Goal: Register for event/course: Sign up to attend an event or enroll in a course

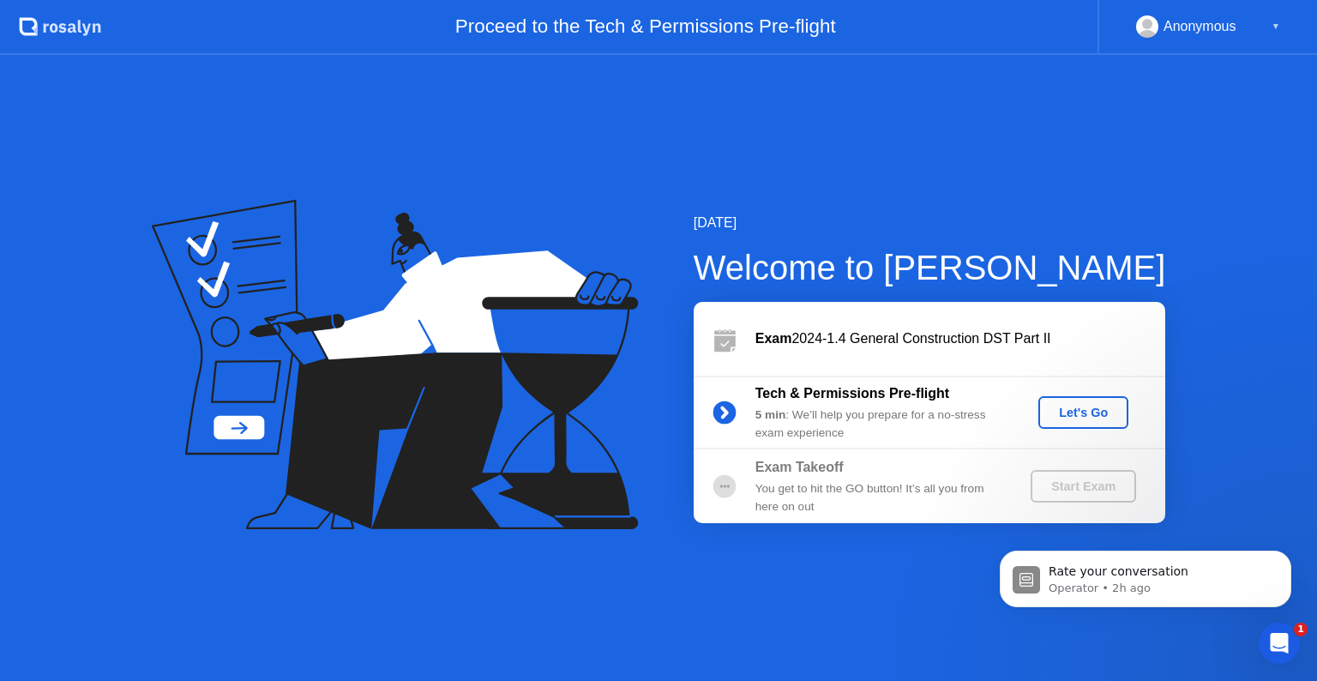
click at [1288, 642] on icon "Open Intercom Messenger" at bounding box center [1279, 643] width 28 height 28
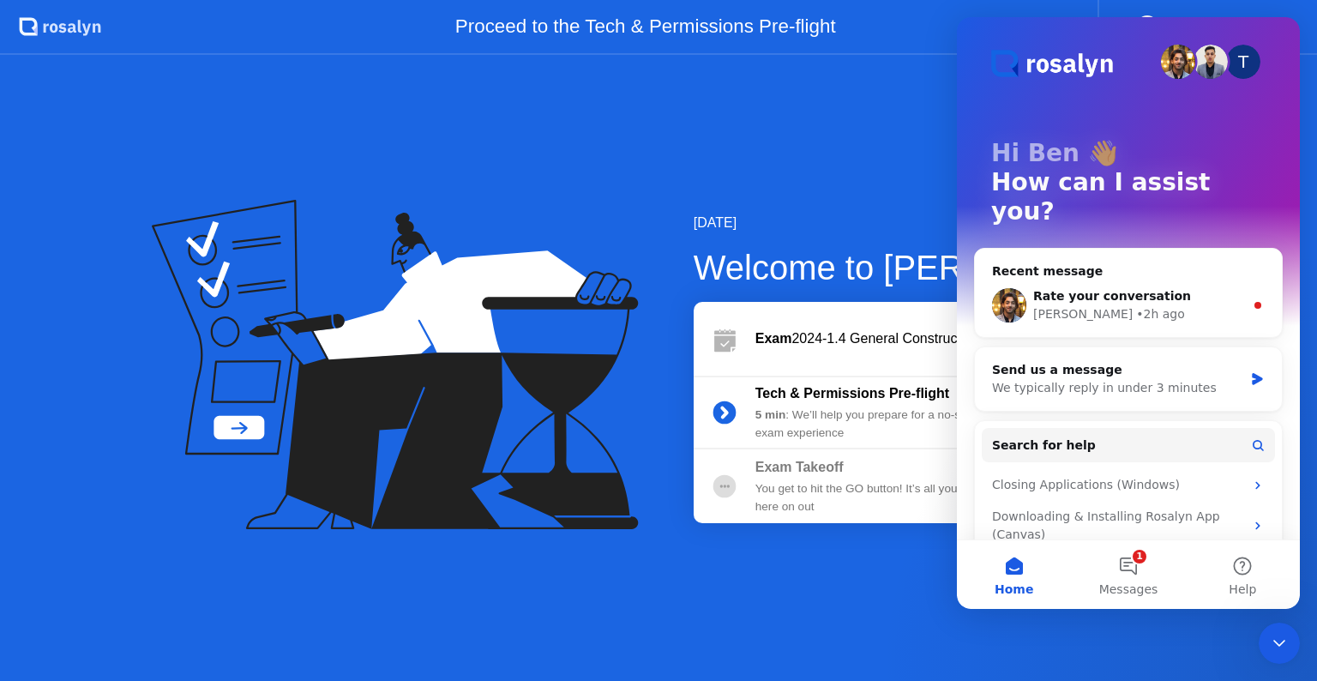
click at [901, 48] on div "Proceed to the Tech & Permissions Pre-flight" at bounding box center [599, 27] width 996 height 55
click at [929, 144] on div "[DATE] Welcome to [PERSON_NAME] Exam 2024-1.4 General Construction DST Part II …" at bounding box center [658, 368] width 1317 height 626
click at [1274, 640] on icon "Close Intercom Messenger" at bounding box center [1279, 643] width 12 height 7
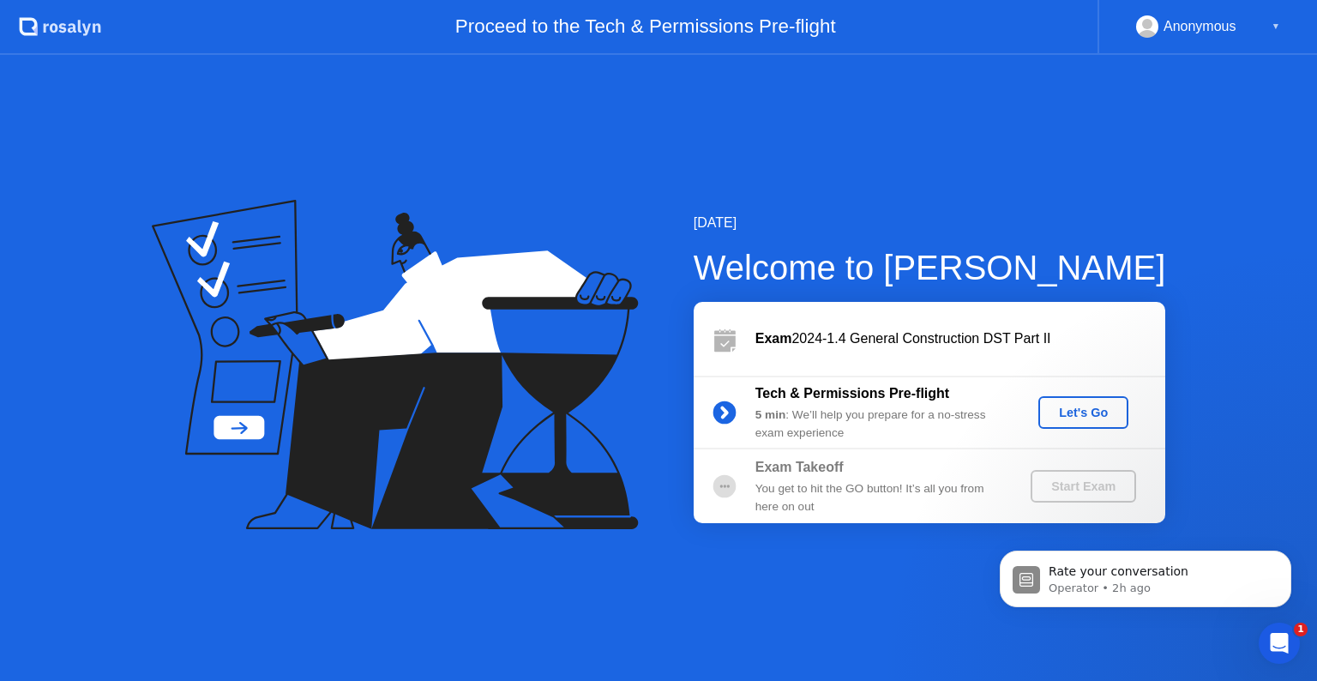
click at [1084, 418] on div "Let's Go" at bounding box center [1083, 413] width 76 height 14
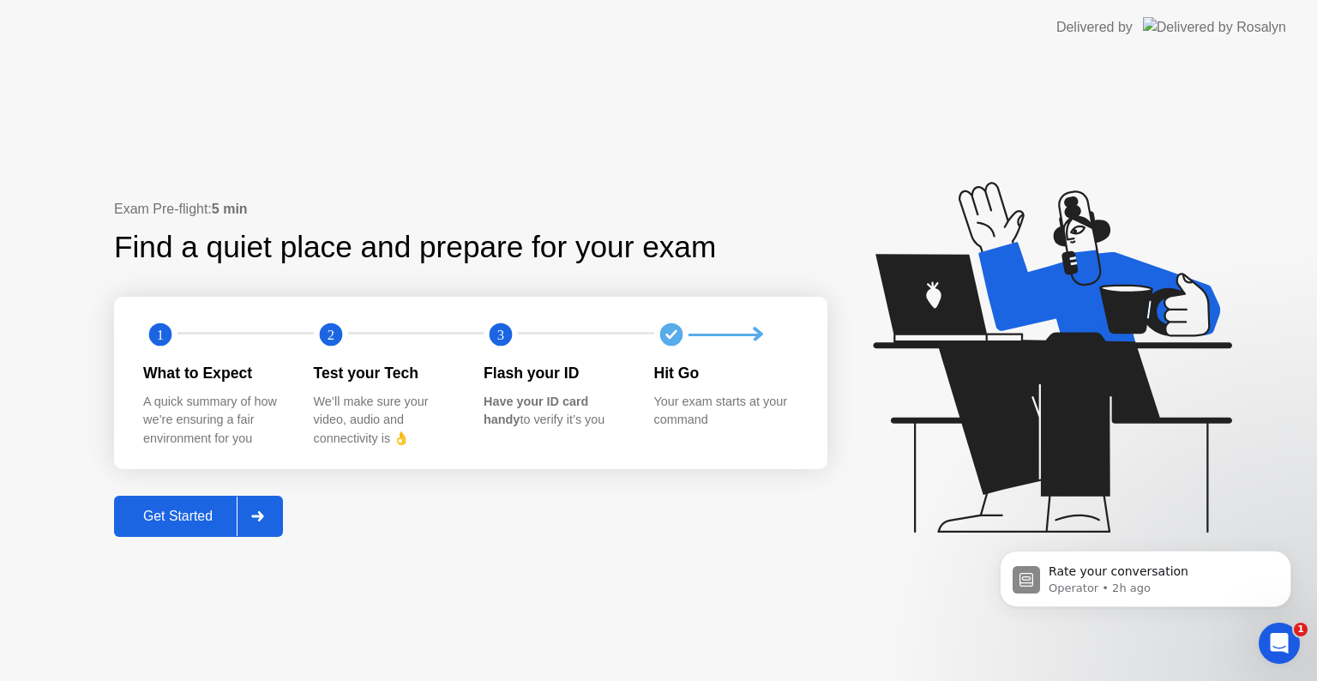
click at [194, 528] on button "Get Started" at bounding box center [198, 516] width 169 height 41
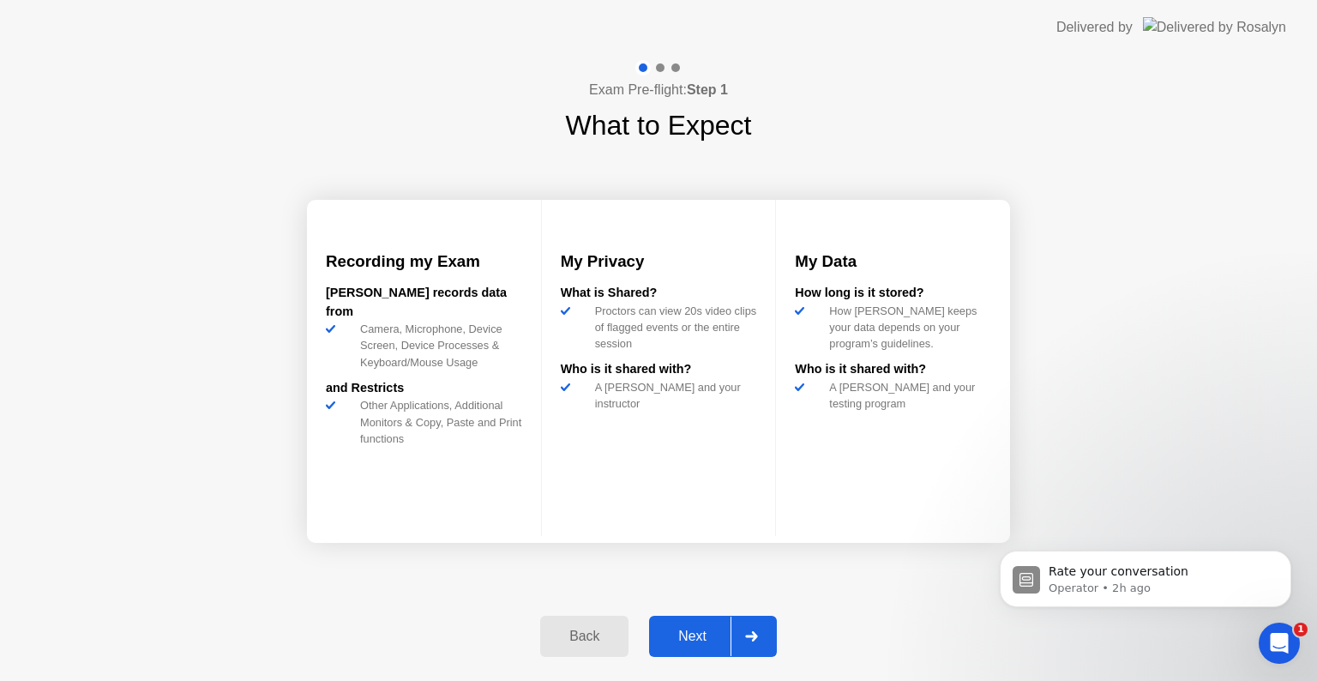
click at [708, 633] on div "Next" at bounding box center [692, 635] width 76 height 15
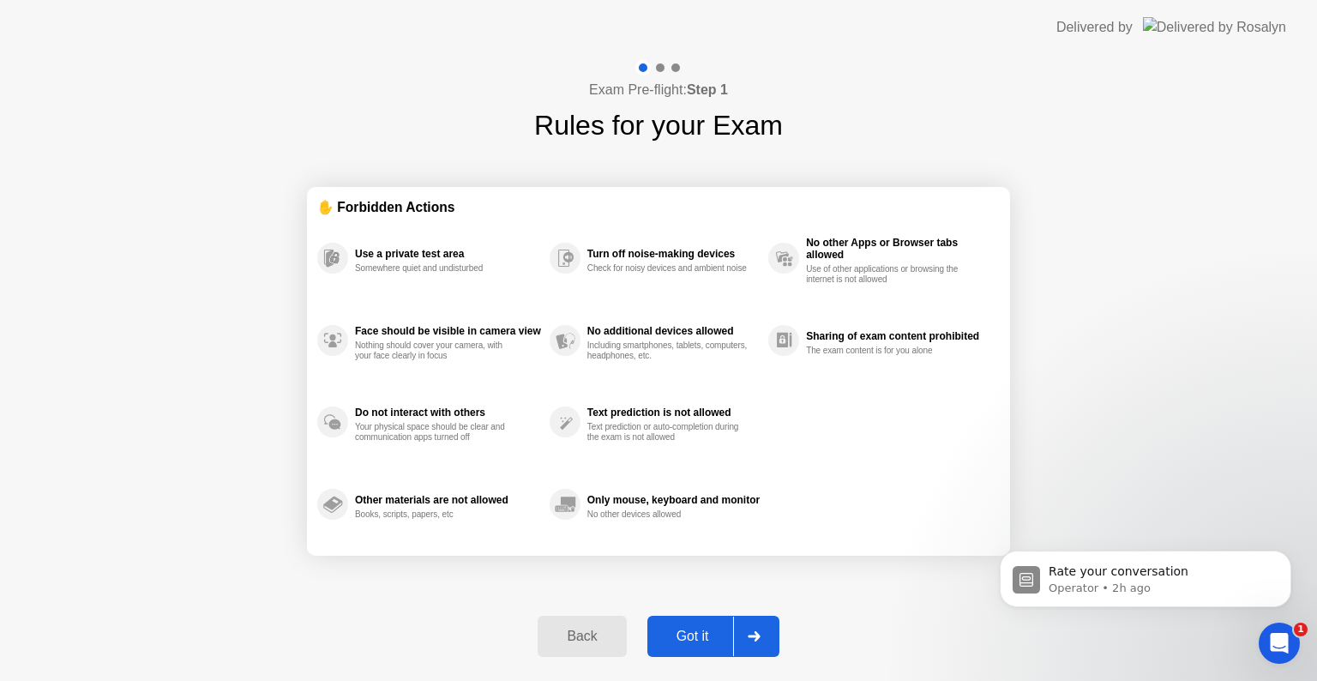
click at [705, 631] on div "Got it" at bounding box center [692, 635] width 81 height 15
select select "**********"
select select "*******"
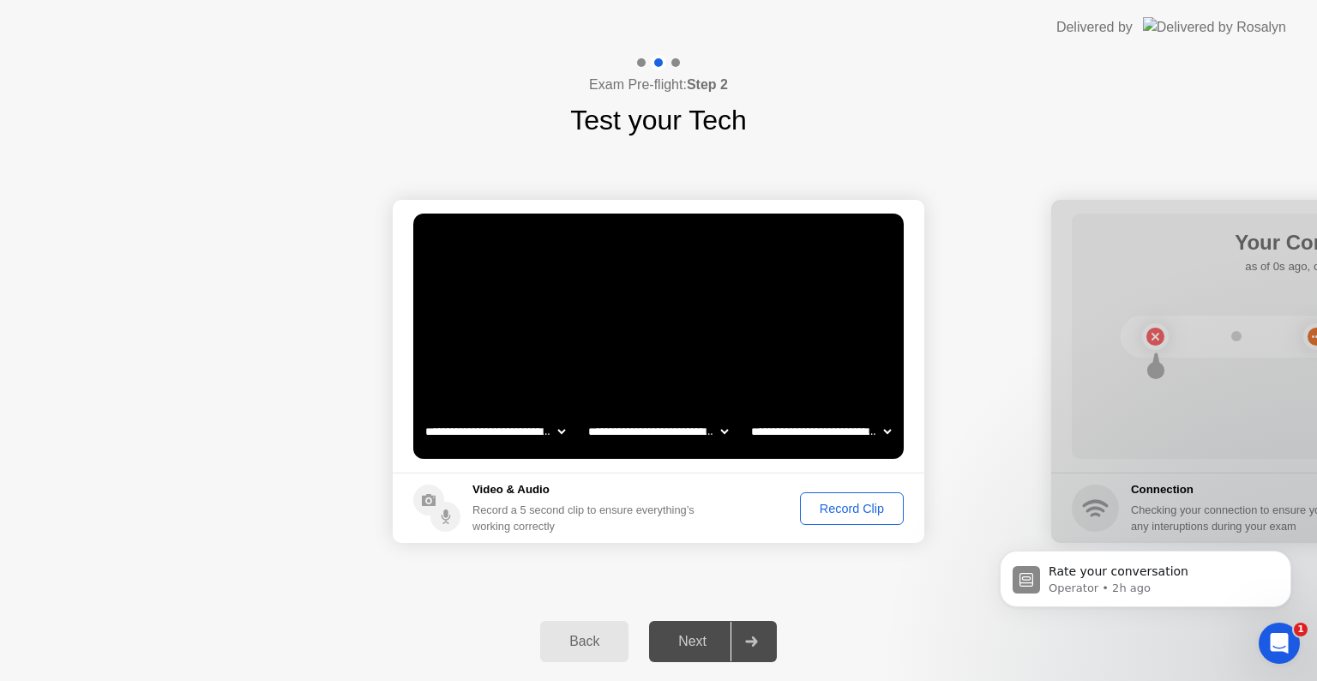
click at [834, 504] on div "Record Clip" at bounding box center [852, 509] width 92 height 14
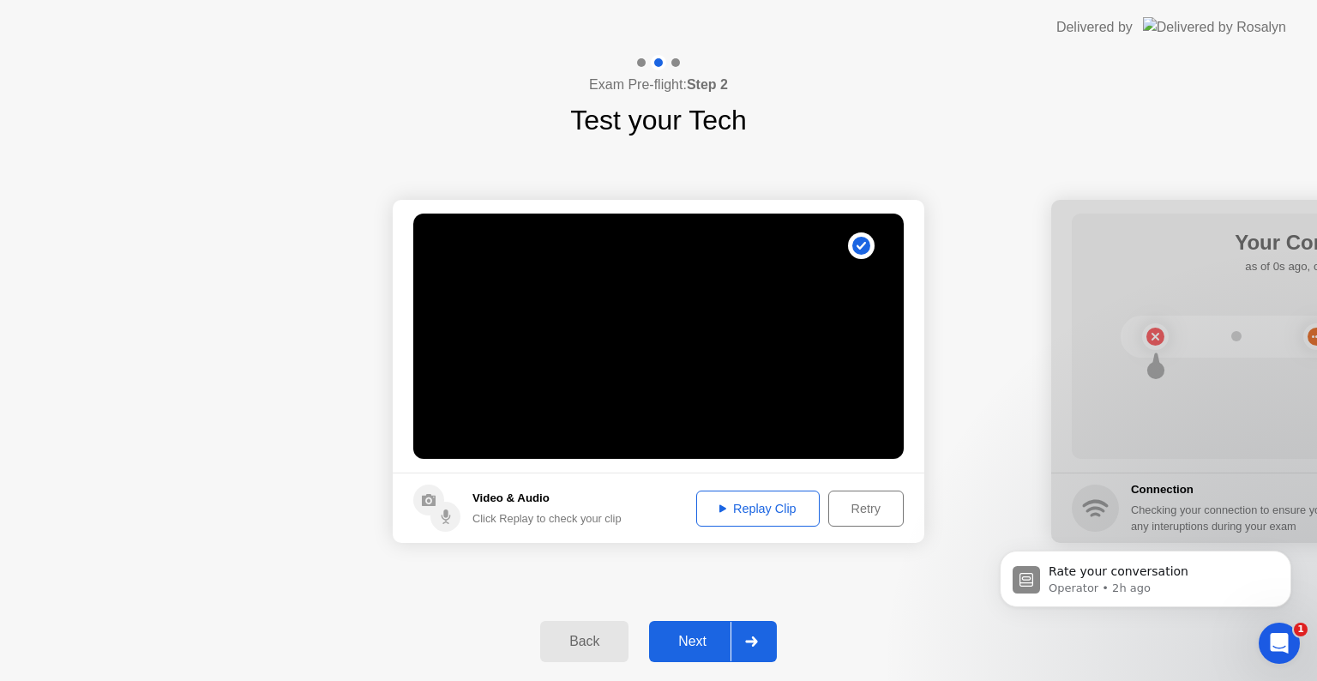
click at [768, 514] on div "Replay Clip" at bounding box center [757, 509] width 111 height 14
click at [713, 634] on div "Next" at bounding box center [692, 641] width 76 height 15
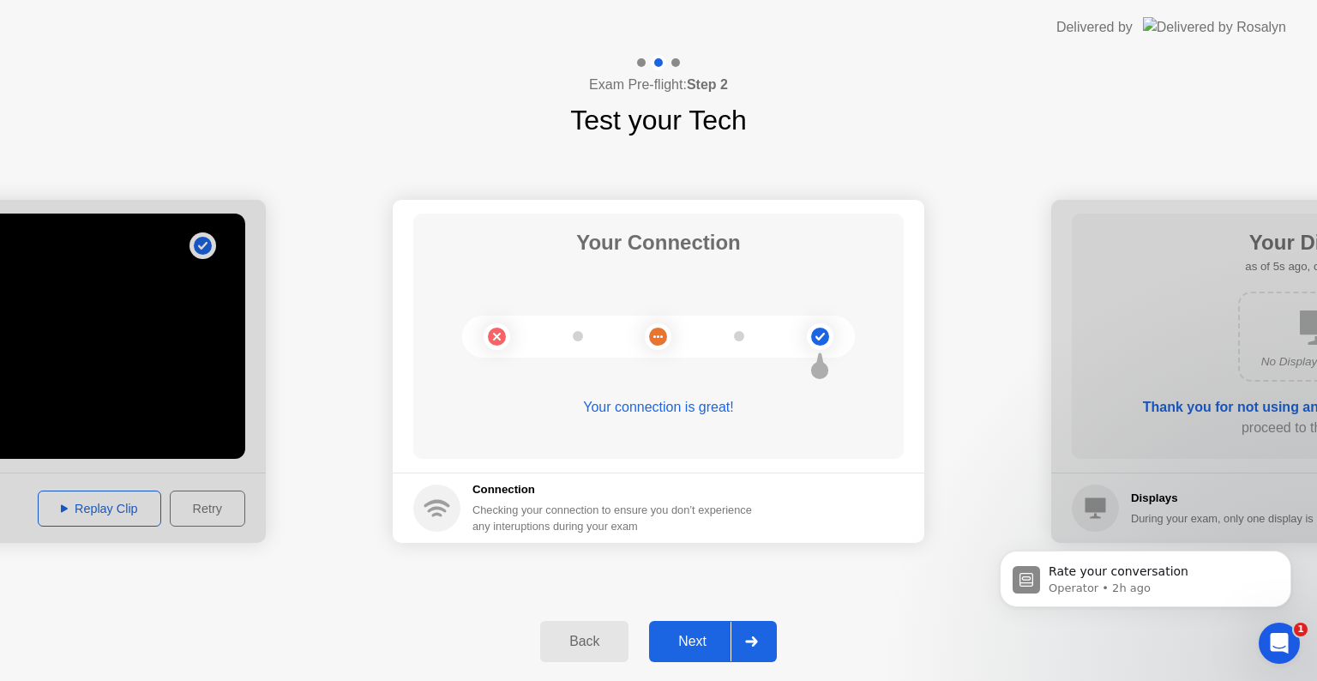
click at [703, 634] on div "Next" at bounding box center [692, 641] width 76 height 15
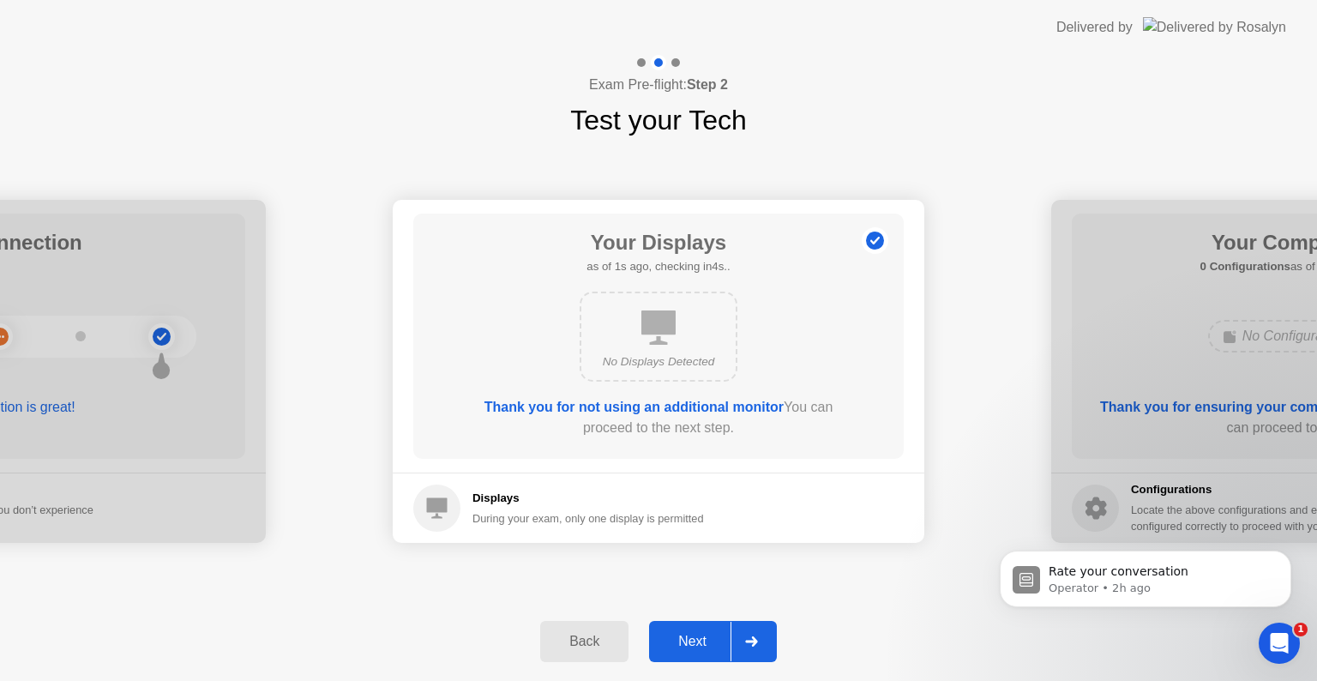
click at [702, 634] on div "Next" at bounding box center [692, 641] width 76 height 15
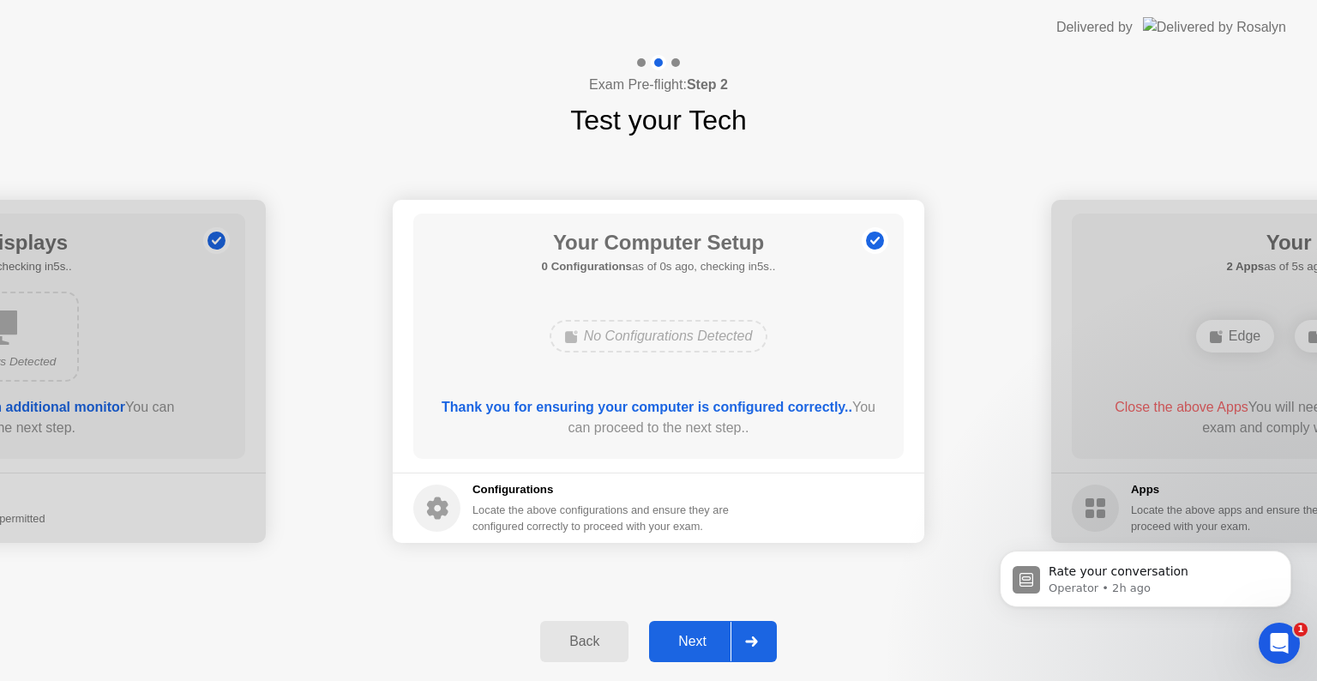
click at [702, 634] on div "Next" at bounding box center [692, 641] width 76 height 15
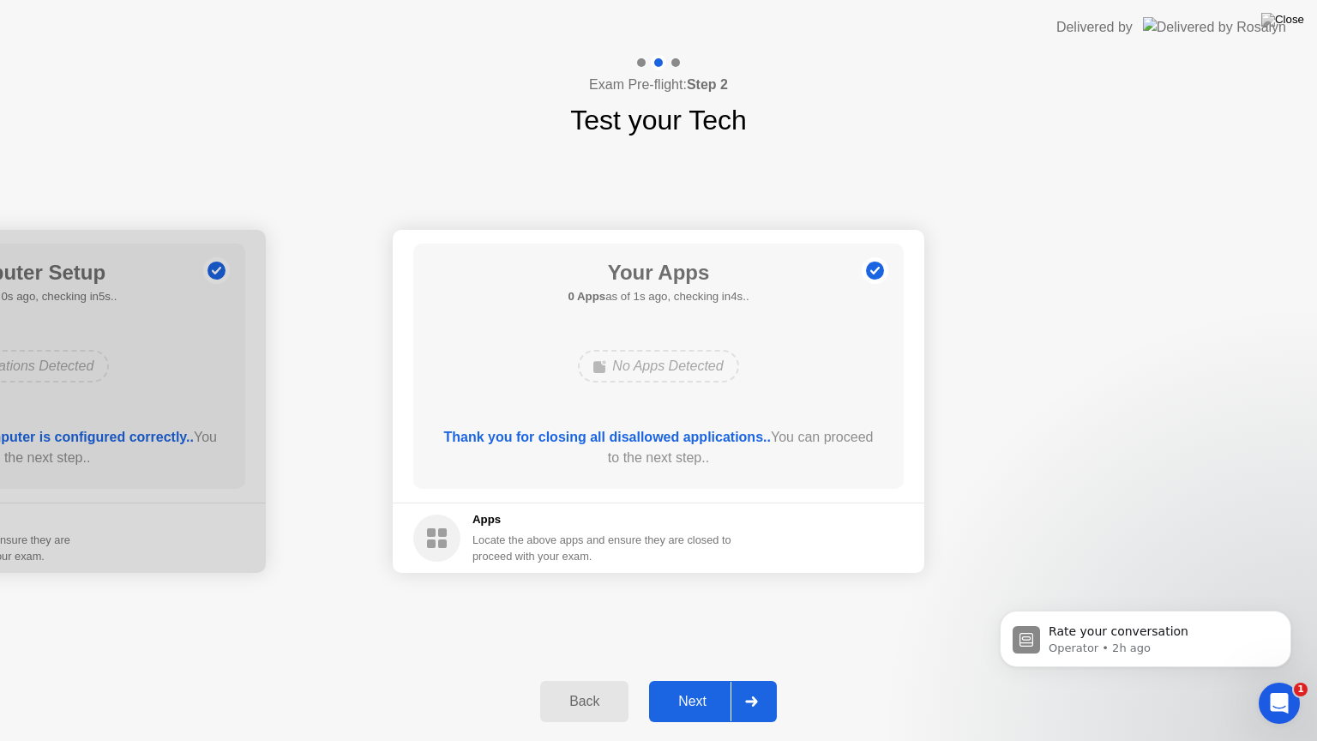
click at [700, 680] on div "Next" at bounding box center [692, 701] width 76 height 15
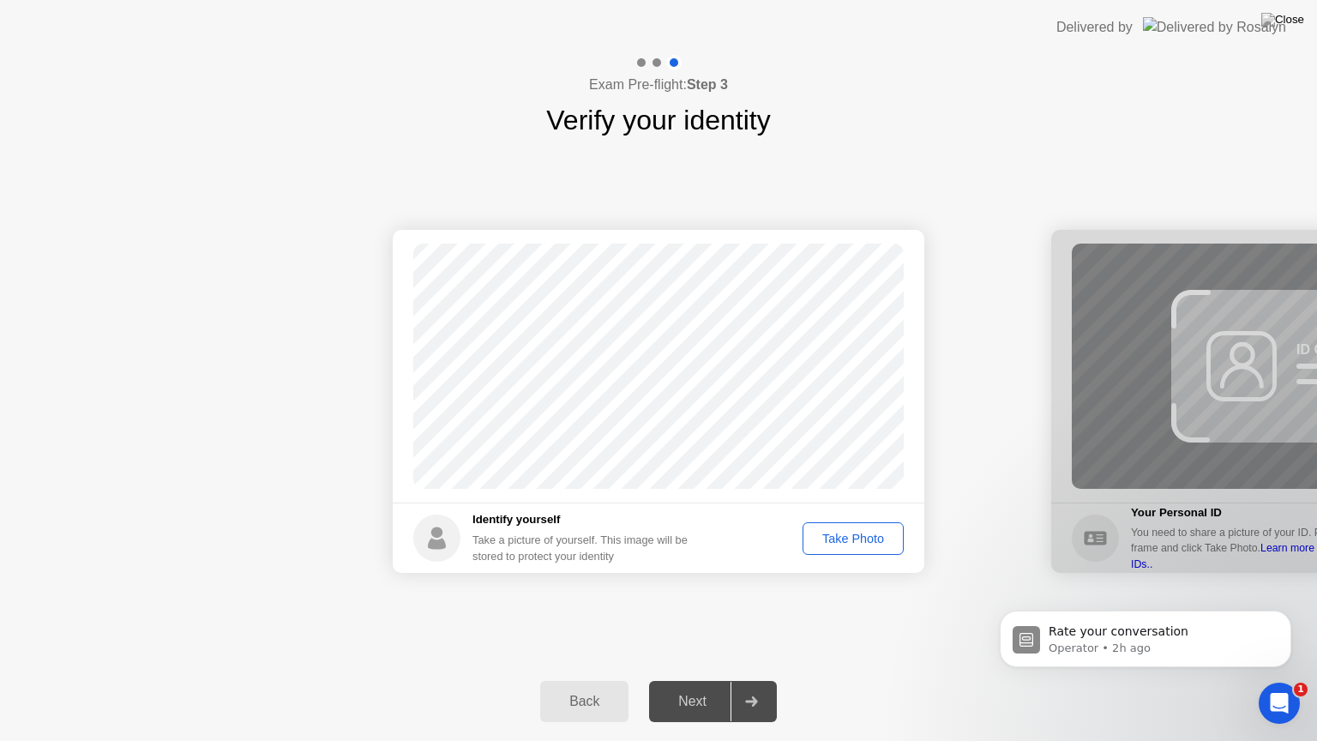
click at [863, 543] on div "Take Photo" at bounding box center [852, 539] width 89 height 14
click at [702, 680] on button "Next" at bounding box center [713, 701] width 128 height 41
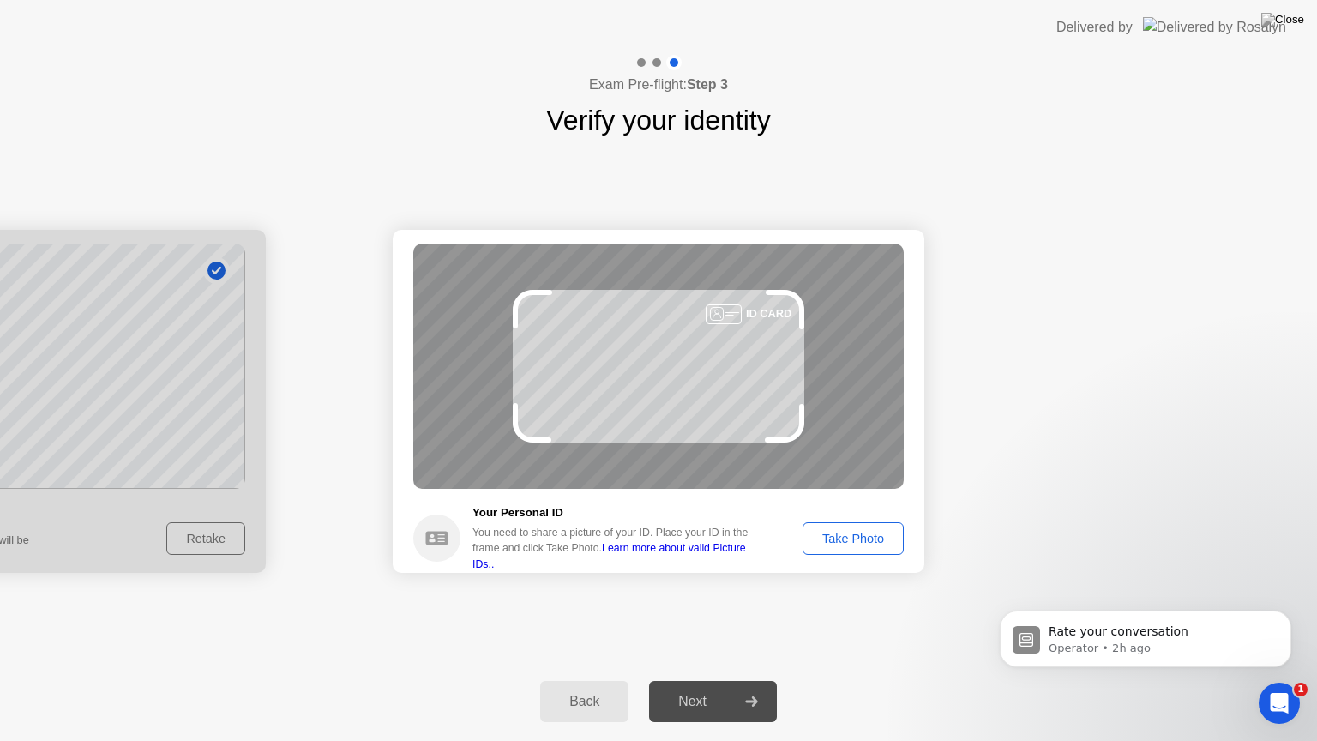
click at [851, 541] on div "Take Photo" at bounding box center [852, 539] width 89 height 14
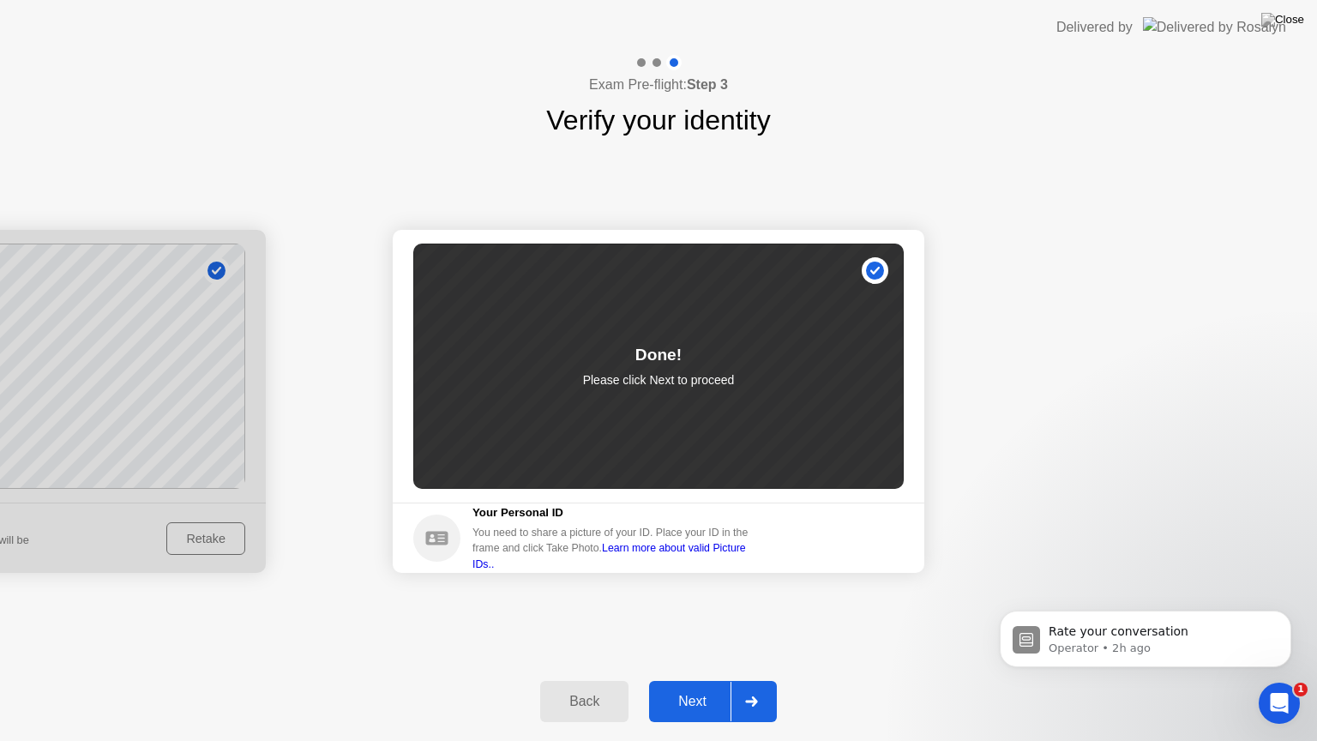
click at [684, 680] on button "Next" at bounding box center [713, 701] width 128 height 41
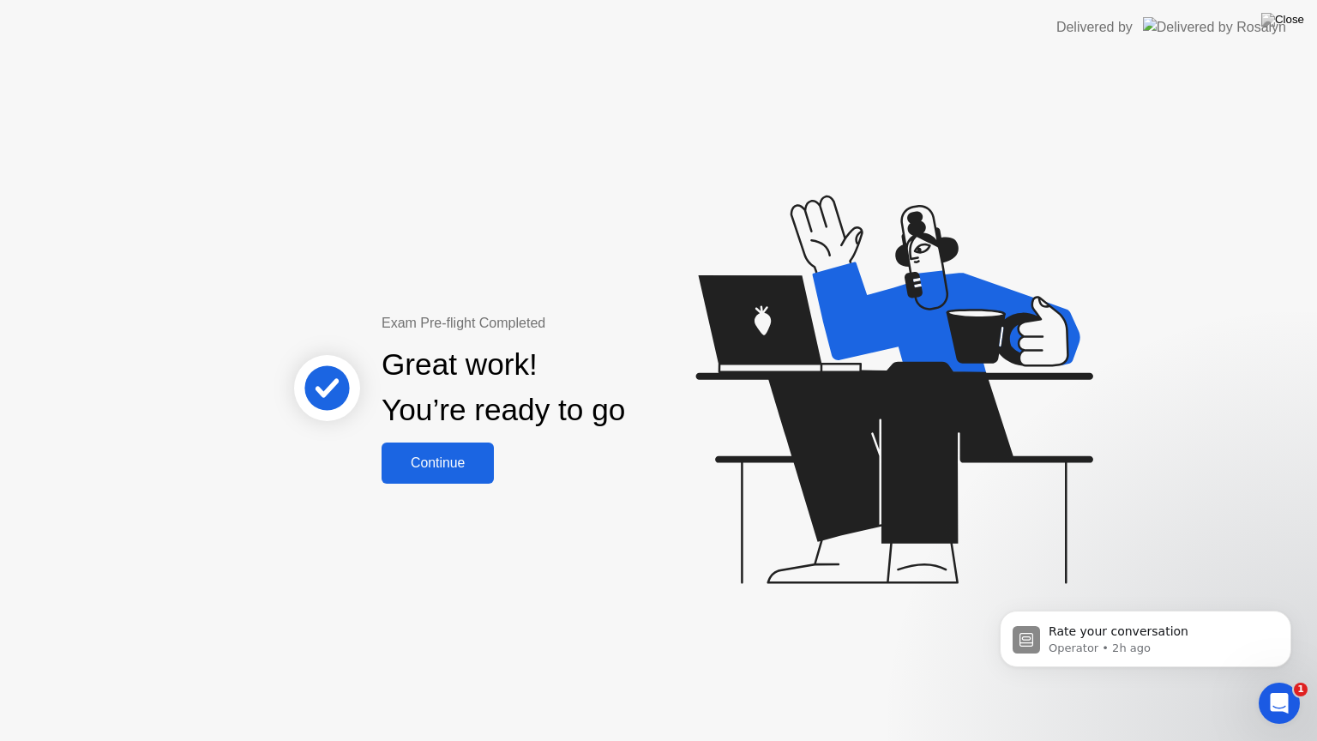
click at [425, 456] on div "Continue" at bounding box center [438, 462] width 102 height 15
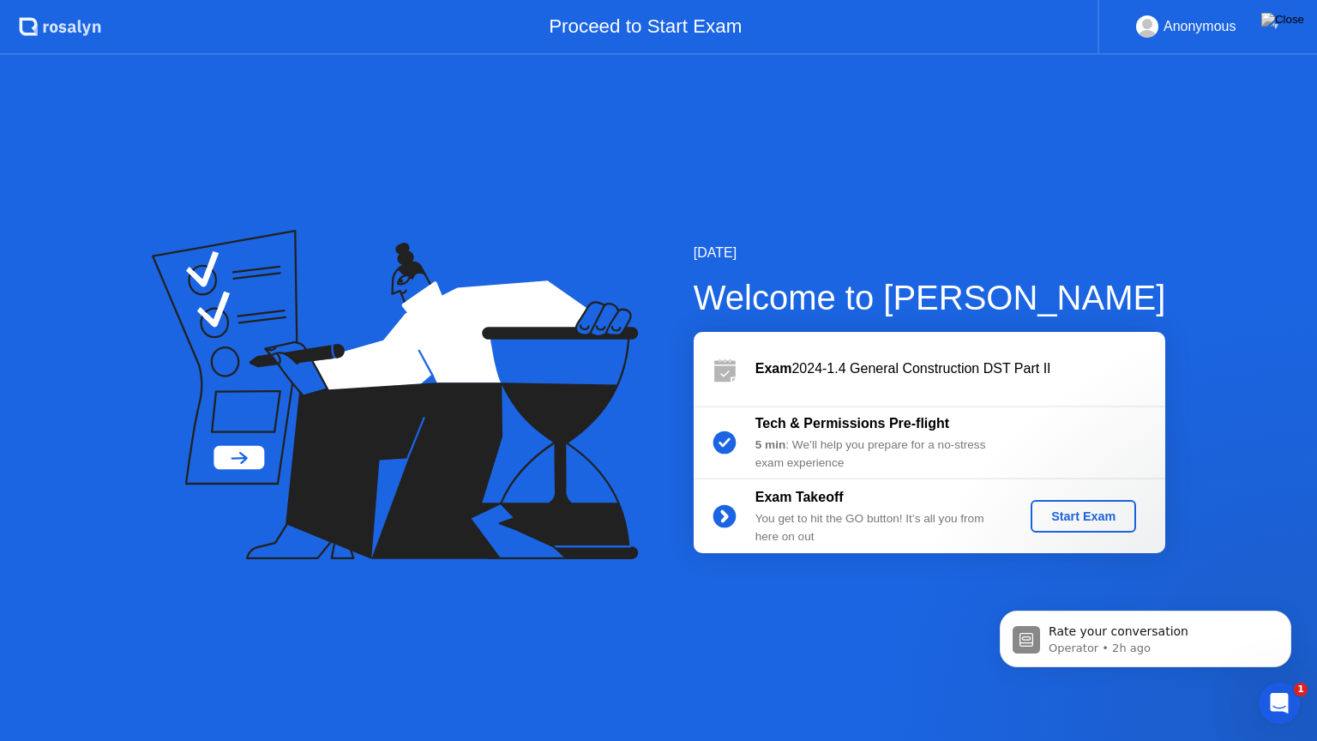
click at [1278, 343] on div "[DATE] Welcome to [PERSON_NAME] 2024-1.4 General Construction DST Part II Tech …" at bounding box center [658, 398] width 1317 height 686
click at [1077, 511] on div "Start Exam" at bounding box center [1083, 516] width 92 height 14
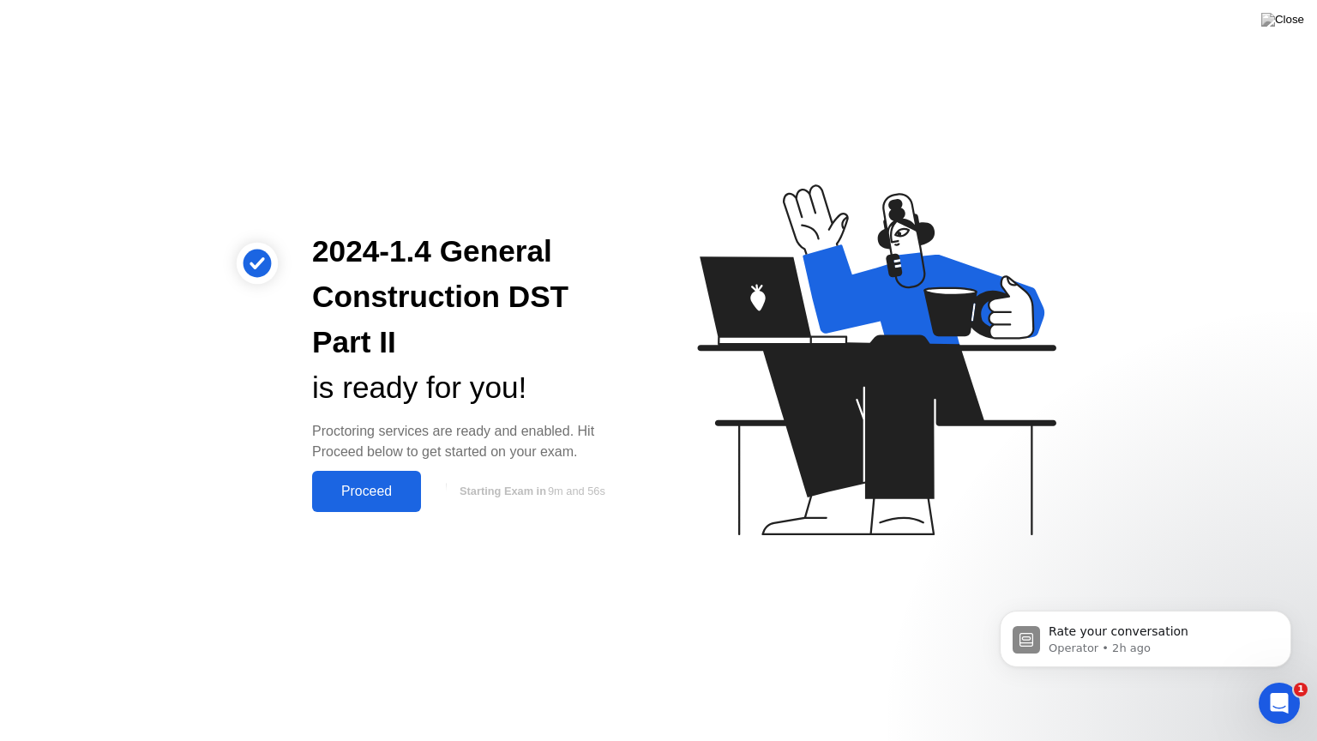
click at [386, 484] on div "Proceed" at bounding box center [366, 491] width 99 height 15
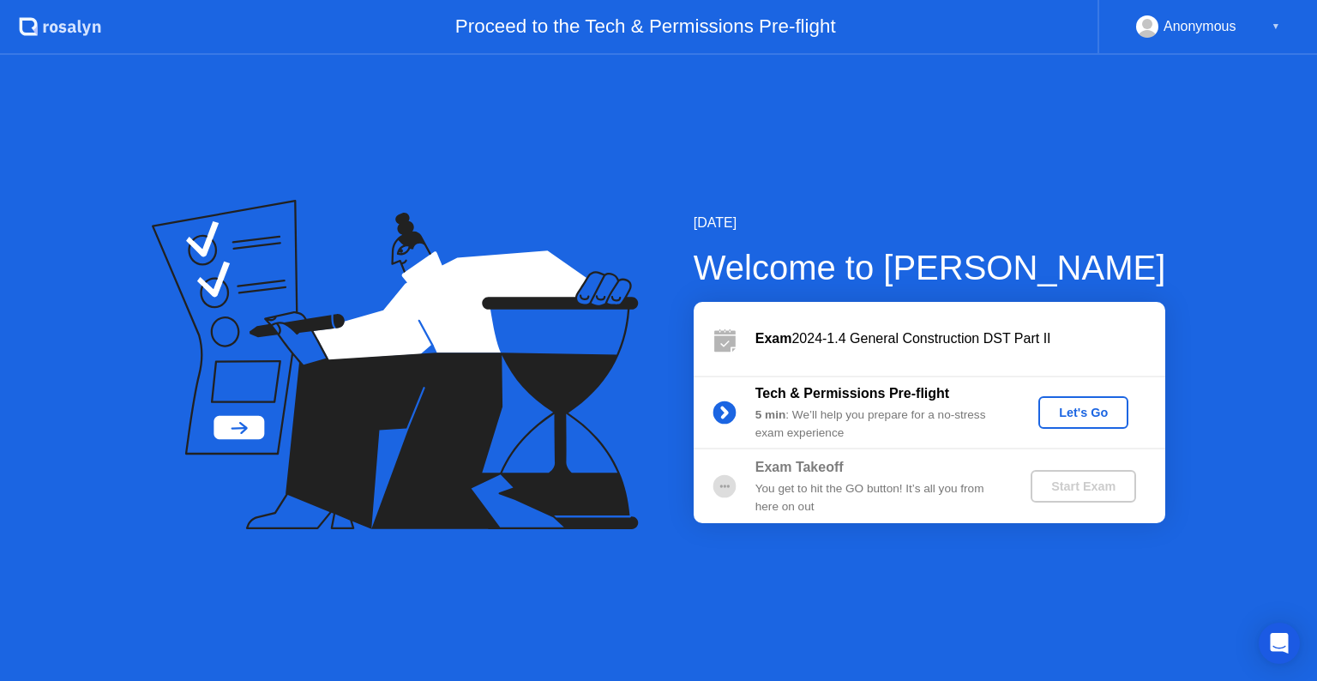
click at [1097, 415] on div "Let's Go" at bounding box center [1083, 413] width 76 height 14
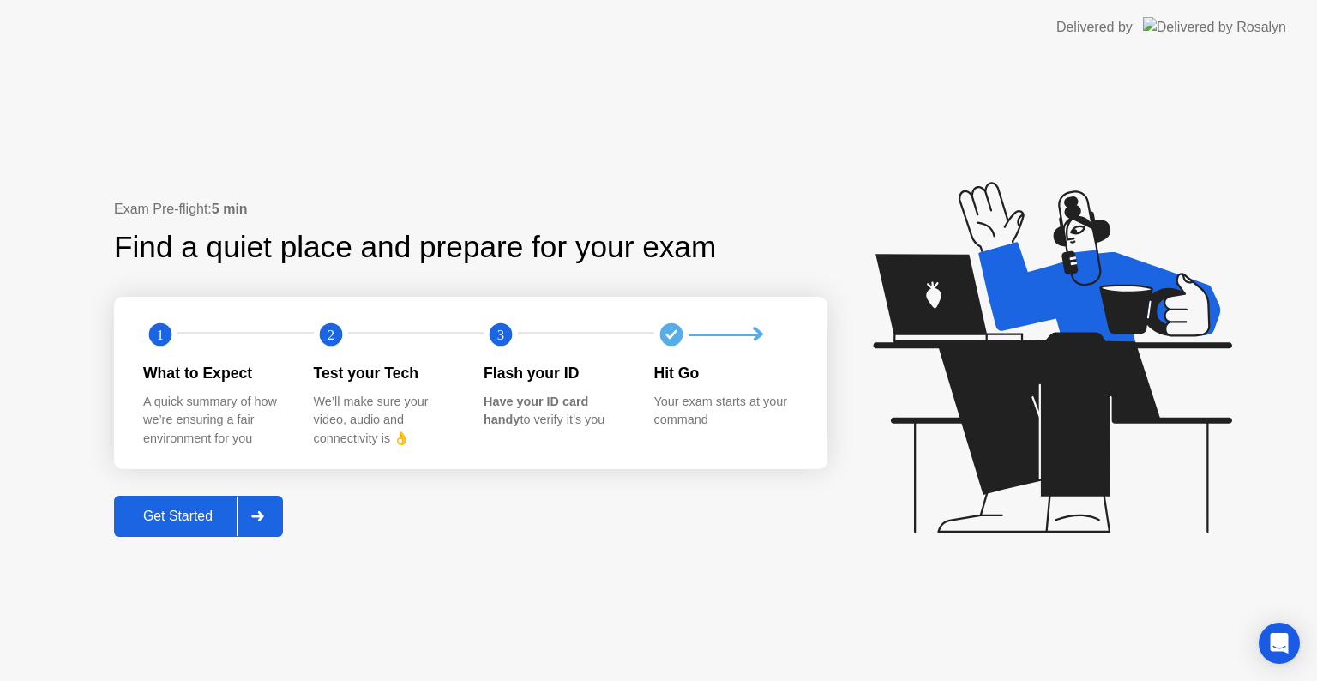
click at [192, 521] on div "Get Started" at bounding box center [177, 515] width 117 height 15
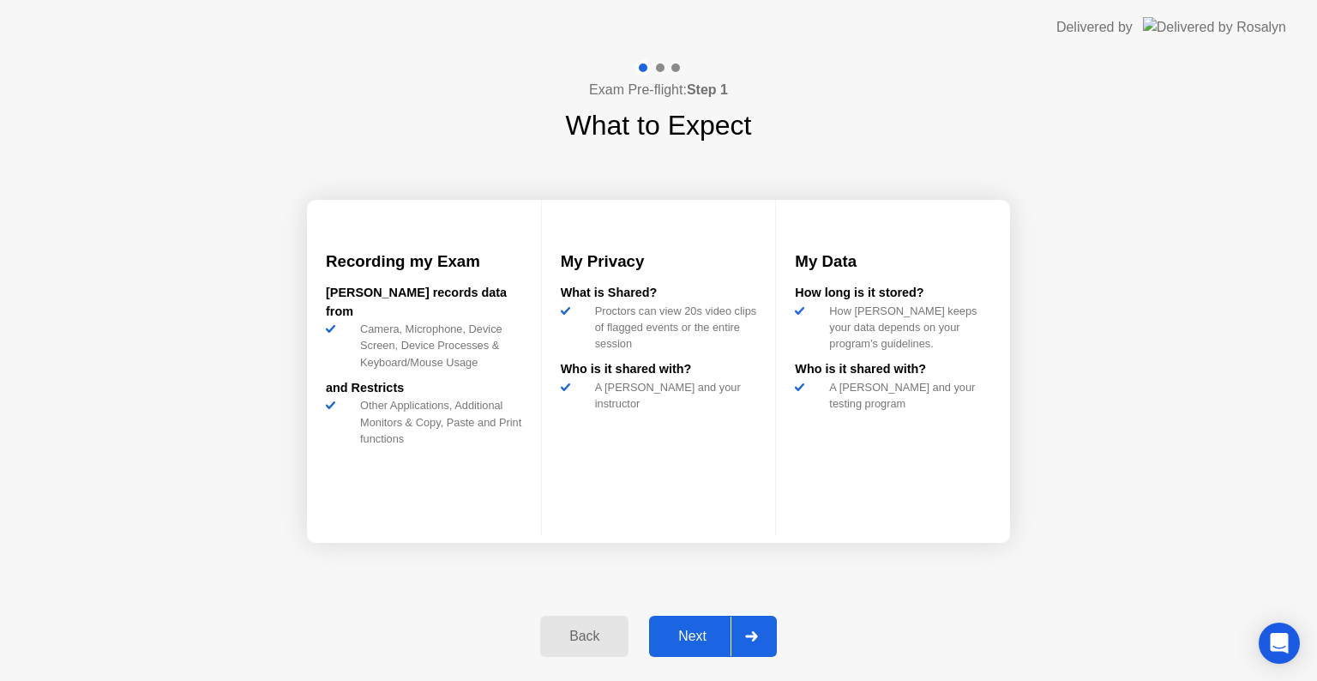
click at [579, 644] on div "Back" at bounding box center [584, 635] width 78 height 15
